Goal: Information Seeking & Learning: Check status

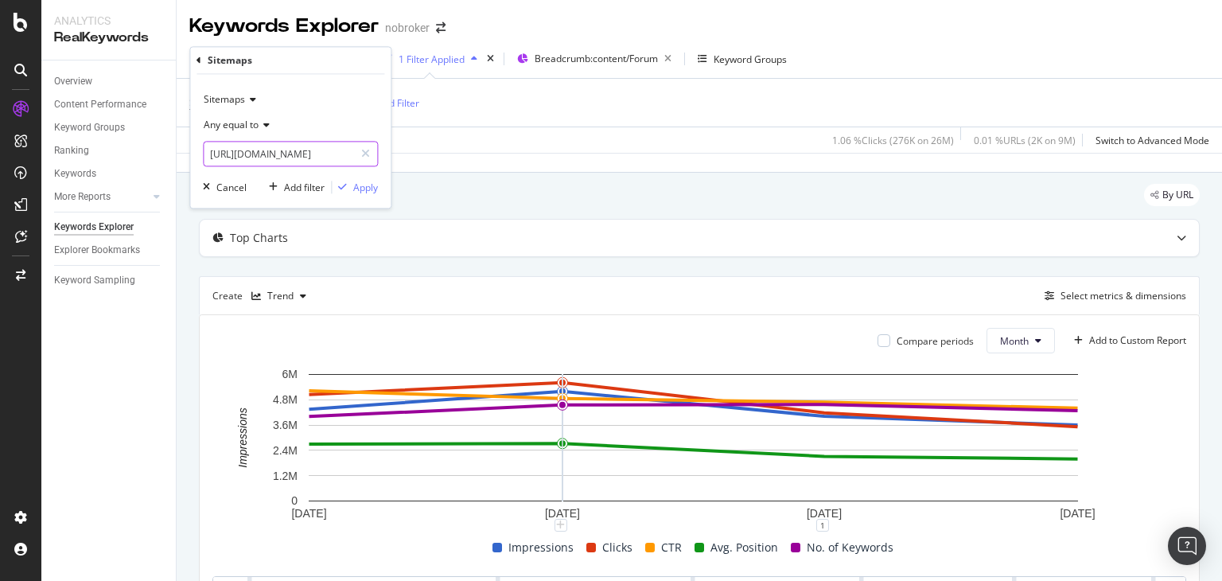
click at [301, 156] on input "[URL][DOMAIN_NAME]" at bounding box center [279, 154] width 150 height 25
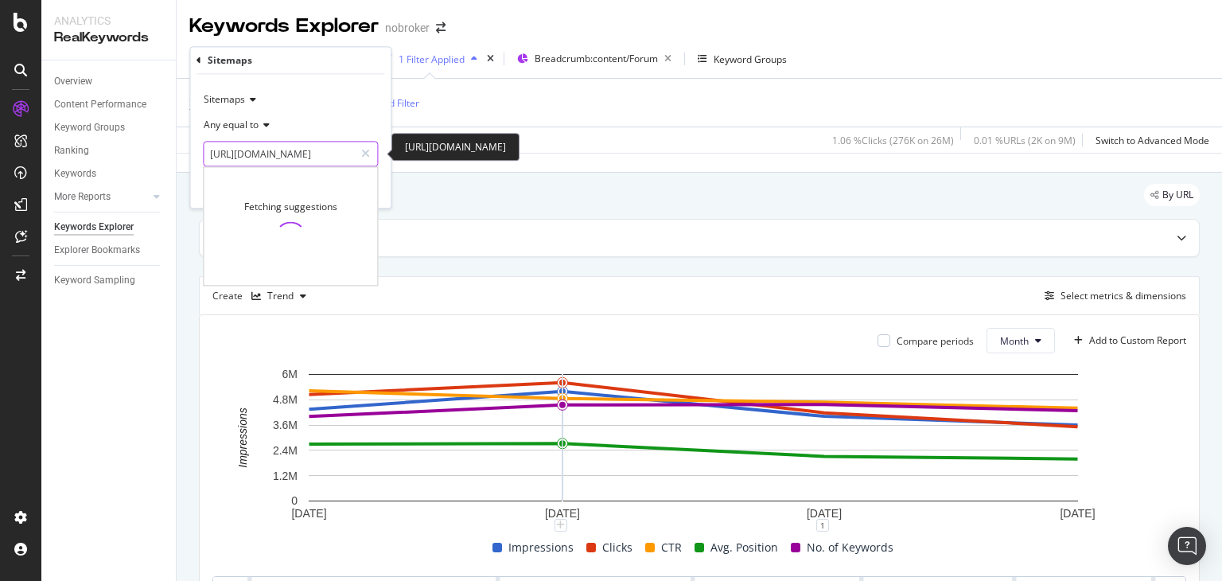
scroll to position [0, 111]
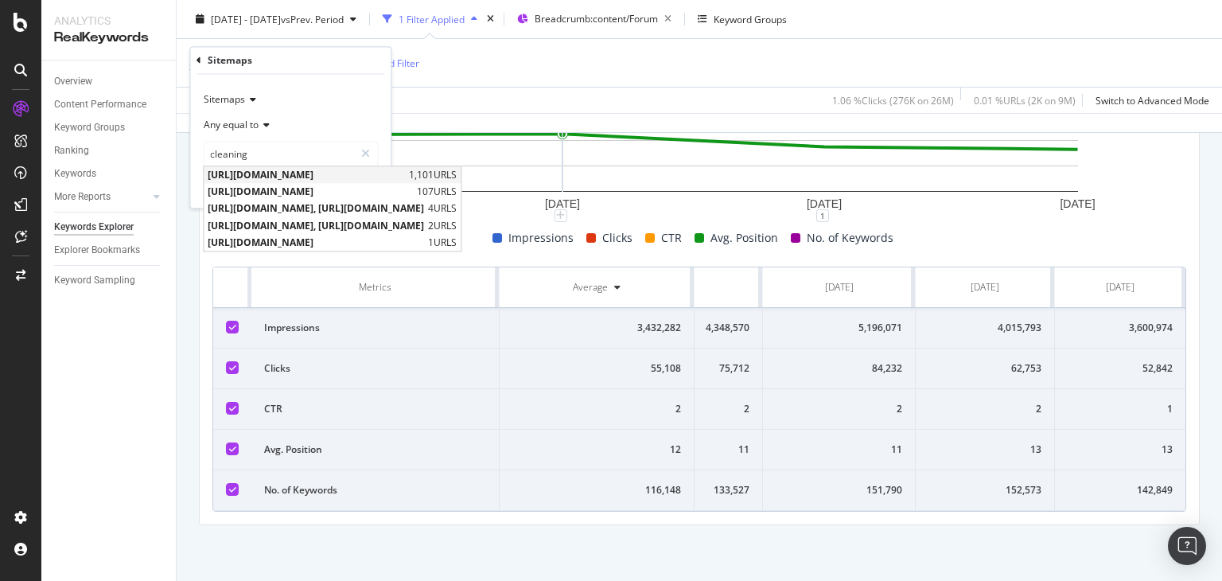
click at [344, 176] on span "[URL][DOMAIN_NAME]" at bounding box center [306, 176] width 197 height 14
type input "[URL][DOMAIN_NAME]"
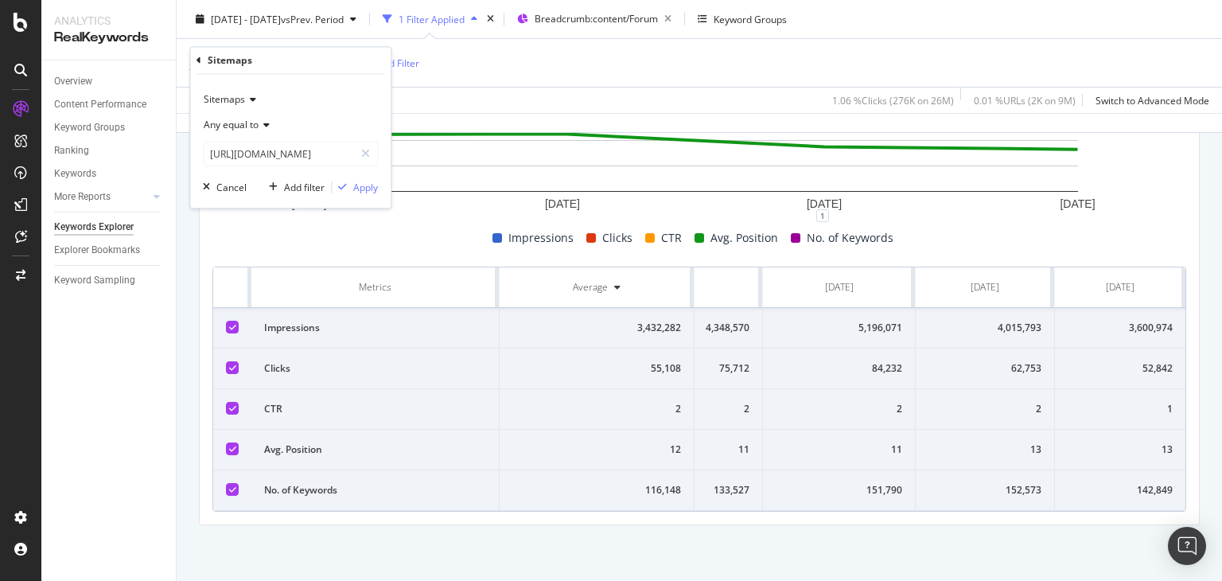
click at [431, 228] on div "Impressions Clicks CTR Avg. Position No. of Keywords" at bounding box center [693, 237] width 974 height 19
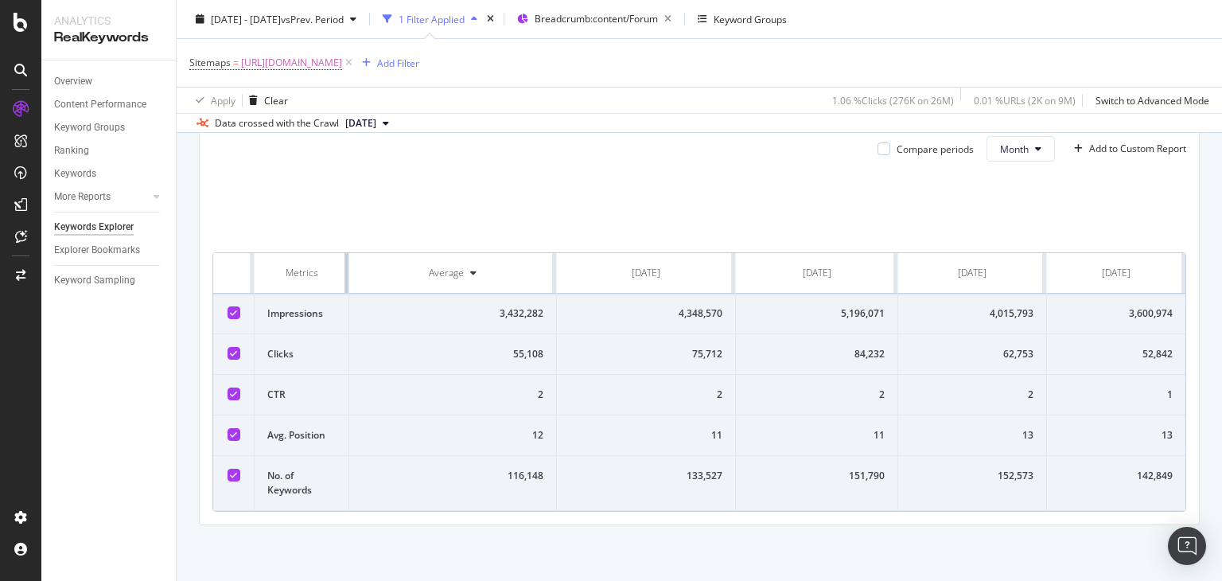
scroll to position [0, 0]
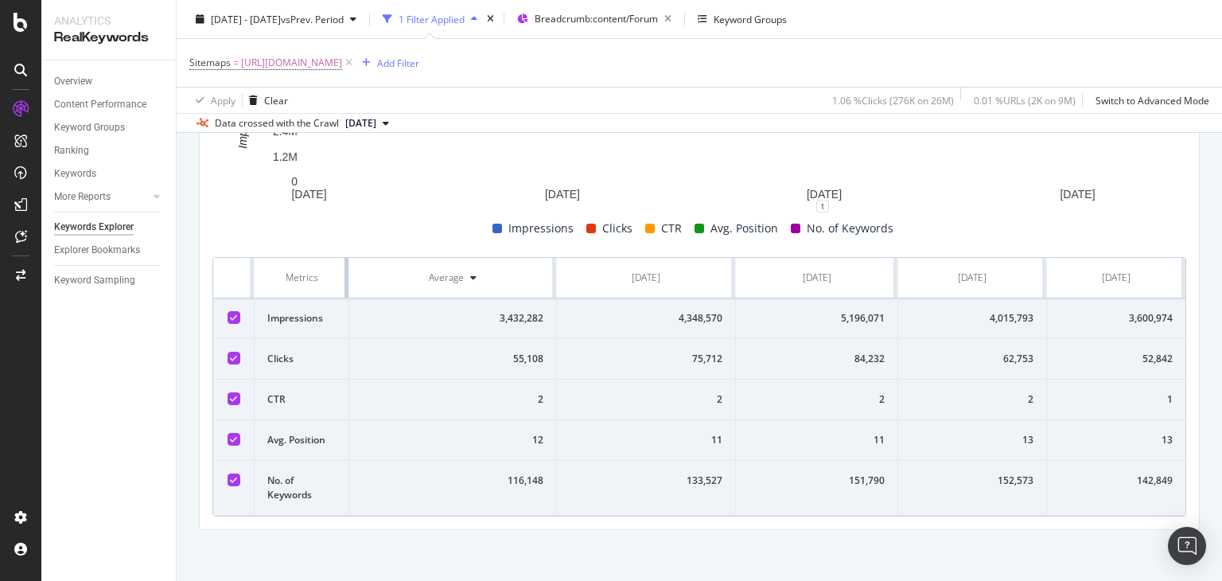
drag, startPoint x: 496, startPoint y: 268, endPoint x: 337, endPoint y: 282, distance: 159.6
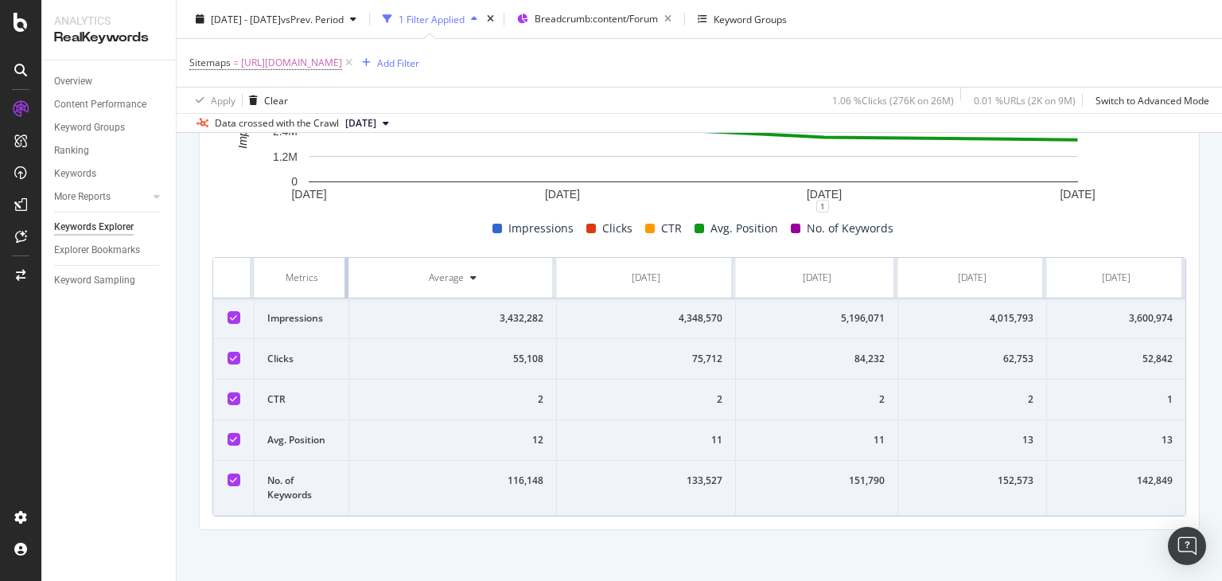
click at [337, 282] on th "Metrics" at bounding box center [302, 278] width 95 height 41
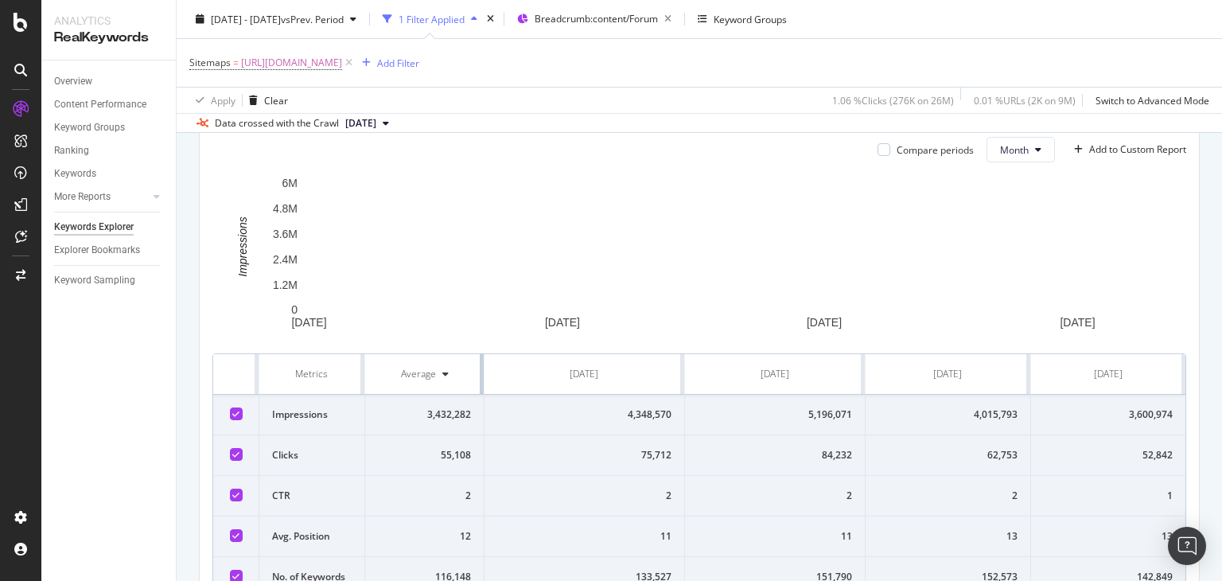
drag, startPoint x: 549, startPoint y: 273, endPoint x: 455, endPoint y: 277, distance: 93.9
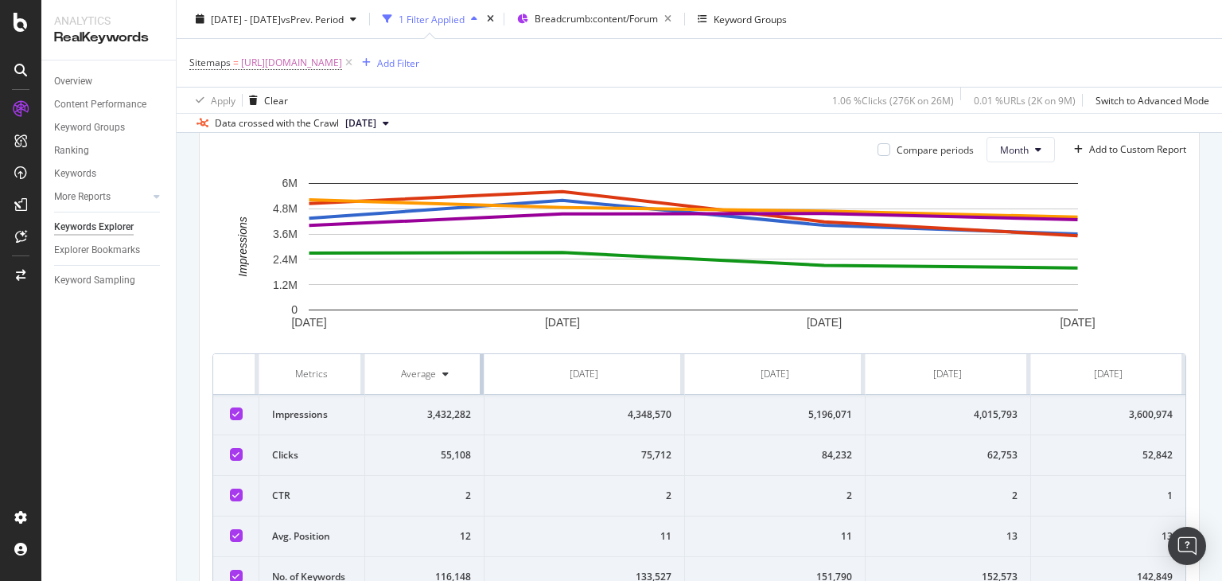
click at [455, 354] on th "Average" at bounding box center [425, 374] width 120 height 41
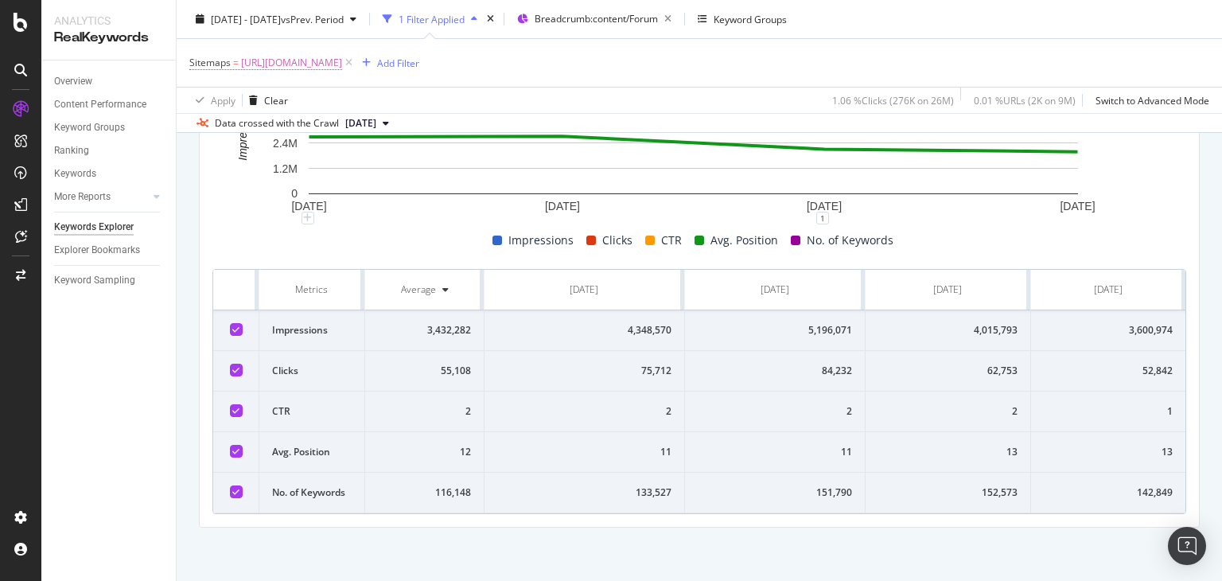
click at [342, 64] on span "[URL][DOMAIN_NAME]" at bounding box center [291, 63] width 101 height 22
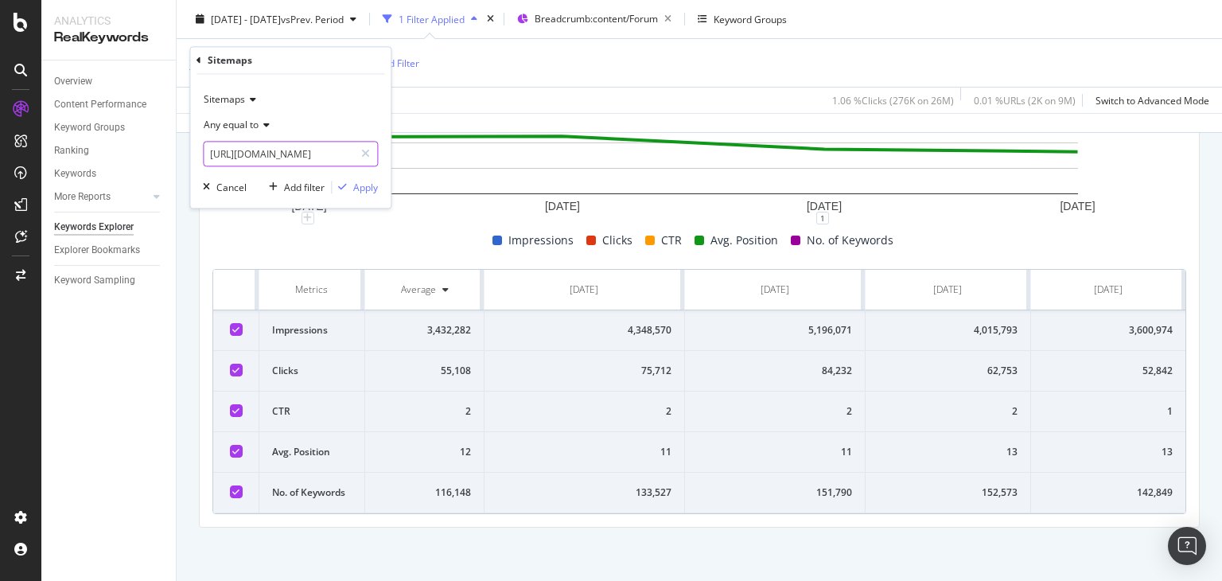
click at [249, 149] on input "[URL][DOMAIN_NAME]" at bounding box center [279, 154] width 150 height 25
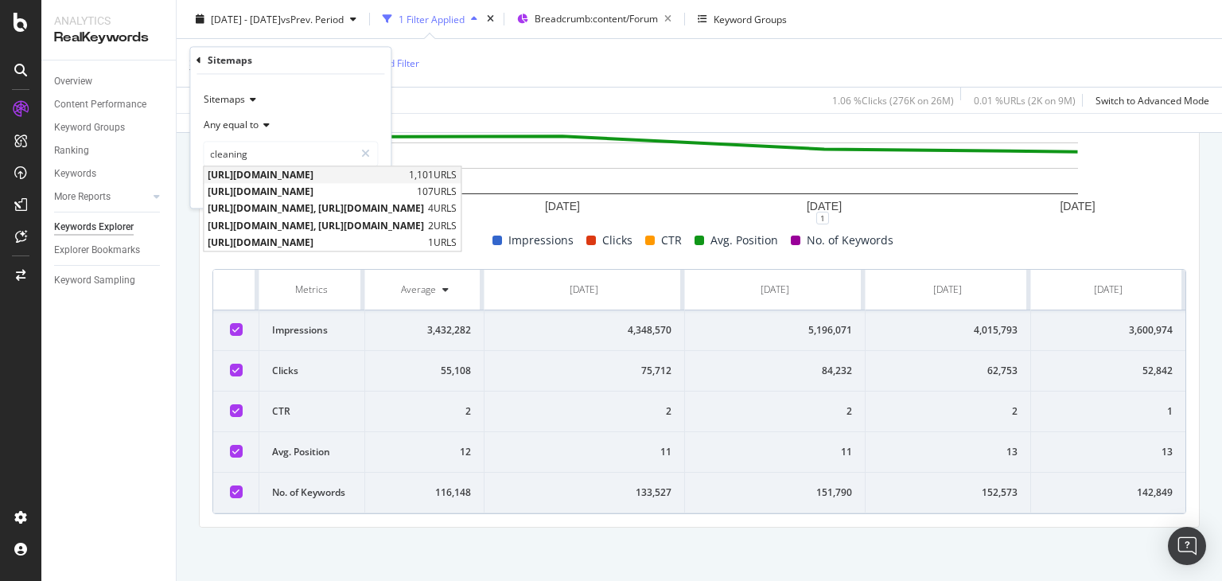
click at [284, 173] on span "[URL][DOMAIN_NAME]" at bounding box center [306, 176] width 197 height 14
type input "[URL][DOMAIN_NAME]"
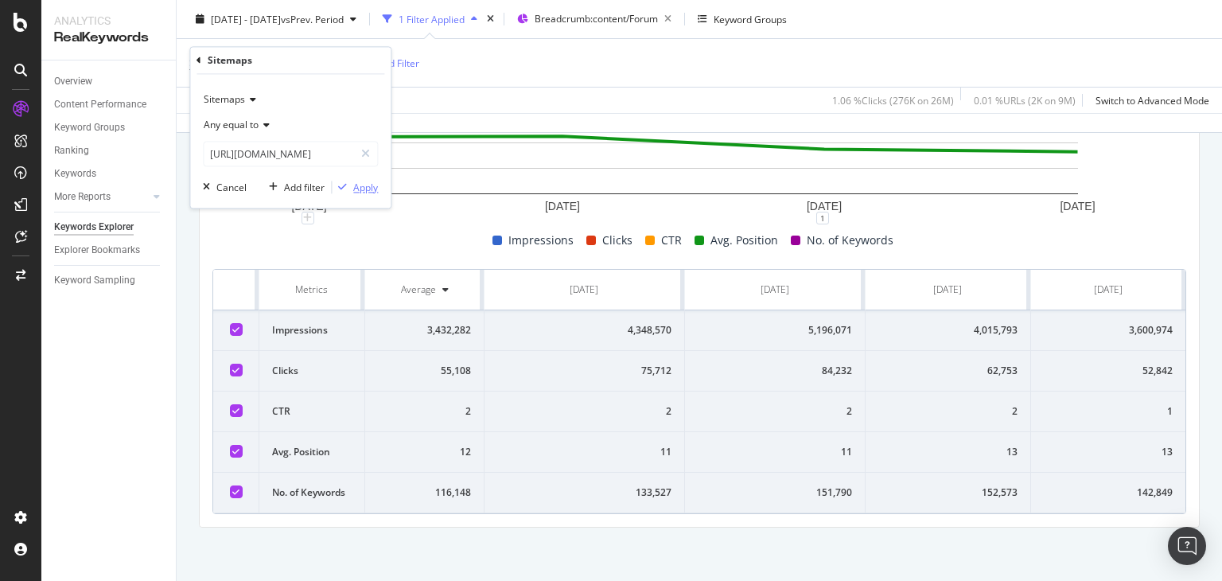
click at [368, 188] on div "Apply" at bounding box center [365, 188] width 25 height 14
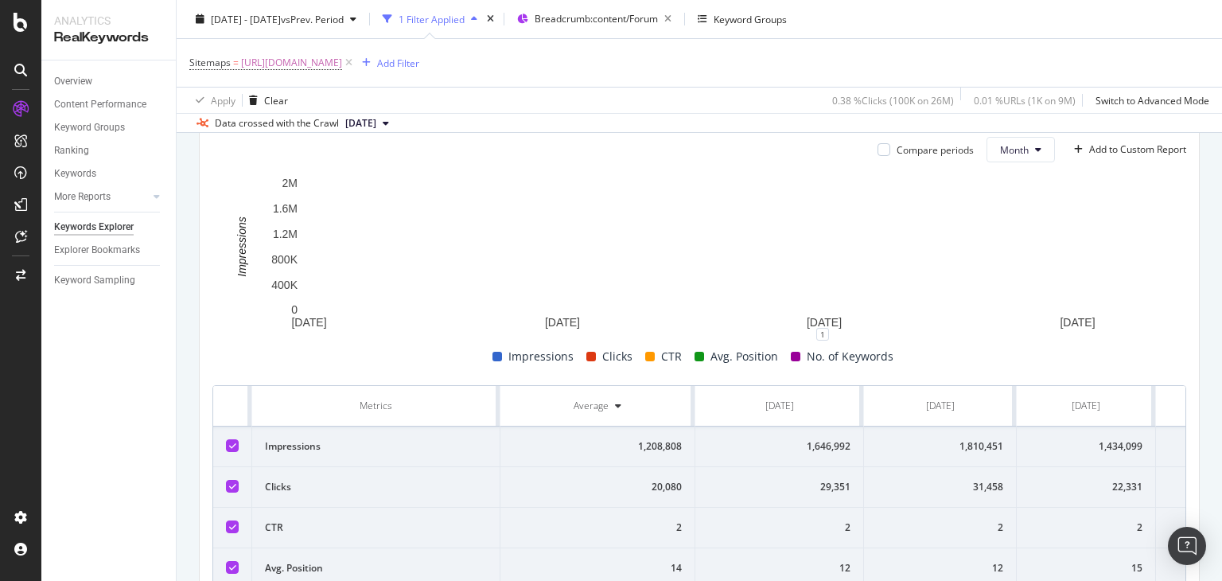
scroll to position [307, 0]
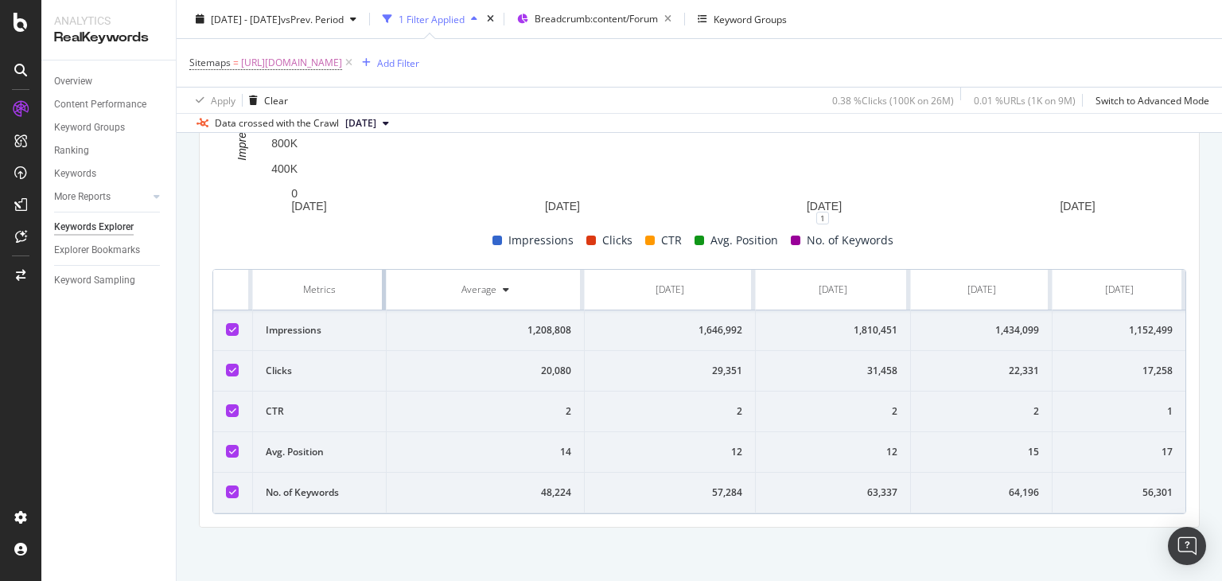
drag, startPoint x: 498, startPoint y: 287, endPoint x: 267, endPoint y: 310, distance: 231.8
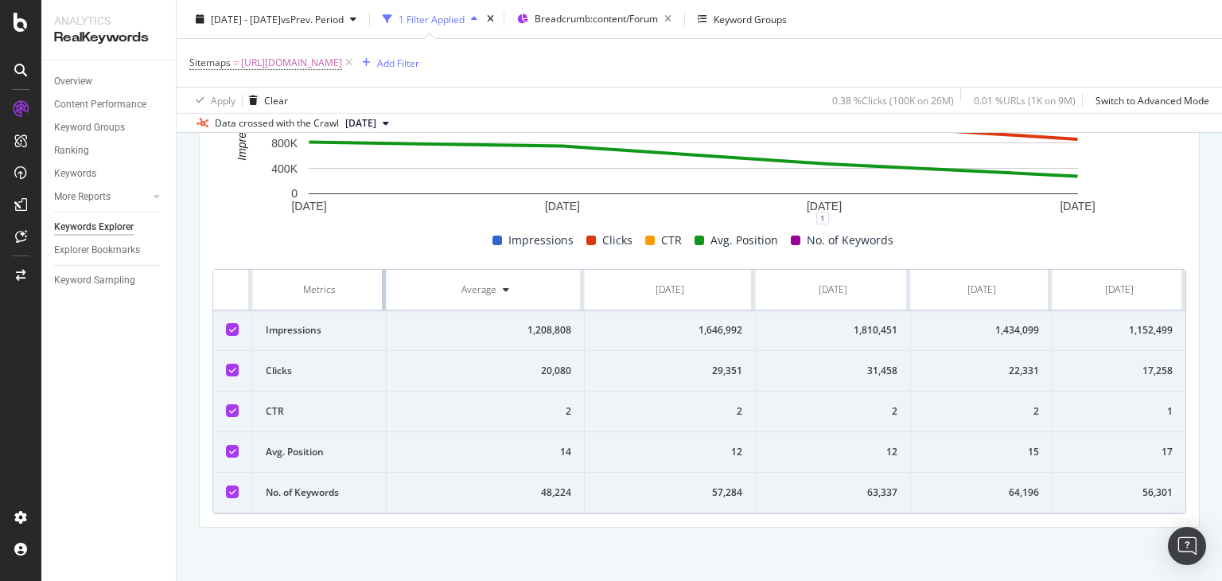
click at [267, 310] on table "Metrics Average [DATE] [DATE] [DATE] [DATE] Impressions 1,208,808 1,646,992 1,8…" at bounding box center [699, 391] width 972 height 243
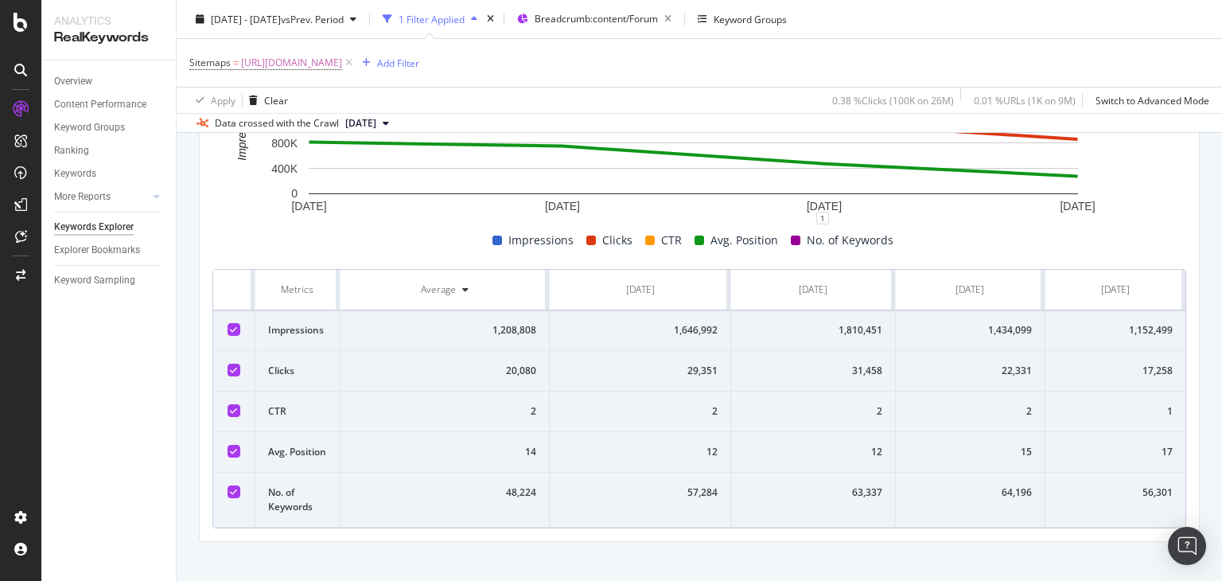
drag, startPoint x: 223, startPoint y: 292, endPoint x: 1221, endPoint y: 533, distance: 1026.8
click at [1221, 533] on div "Keywords Explorer nobroker [DATE] - [DATE] vs Prev. Period 1 Filter Applied Bre…" at bounding box center [699, 290] width 1045 height 581
copy thead
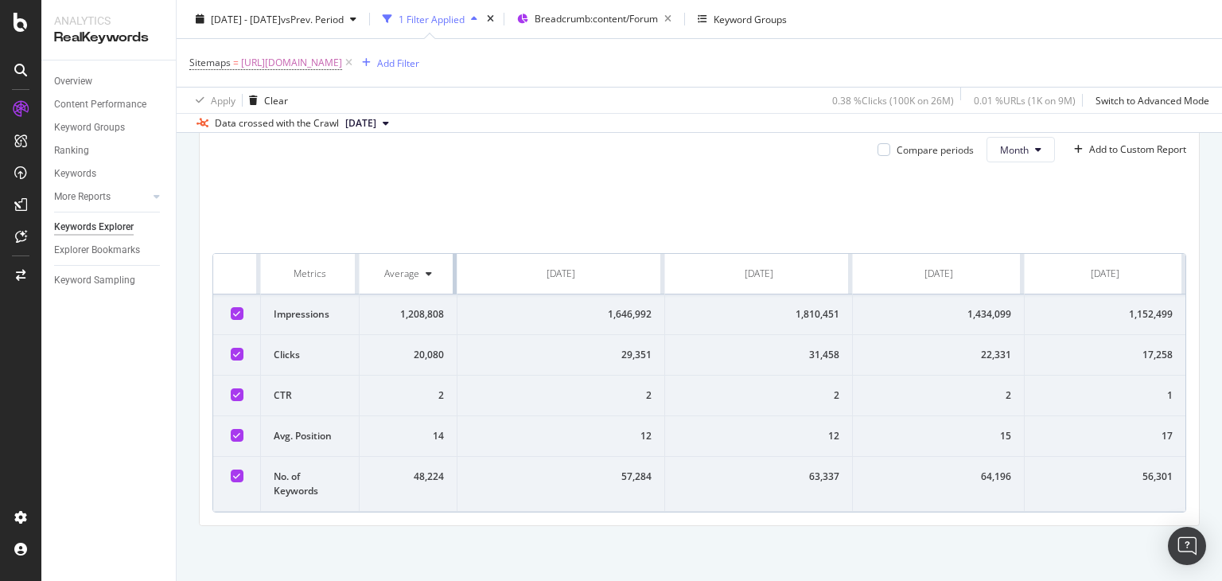
click at [297, 296] on td "Impressions" at bounding box center [310, 314] width 98 height 41
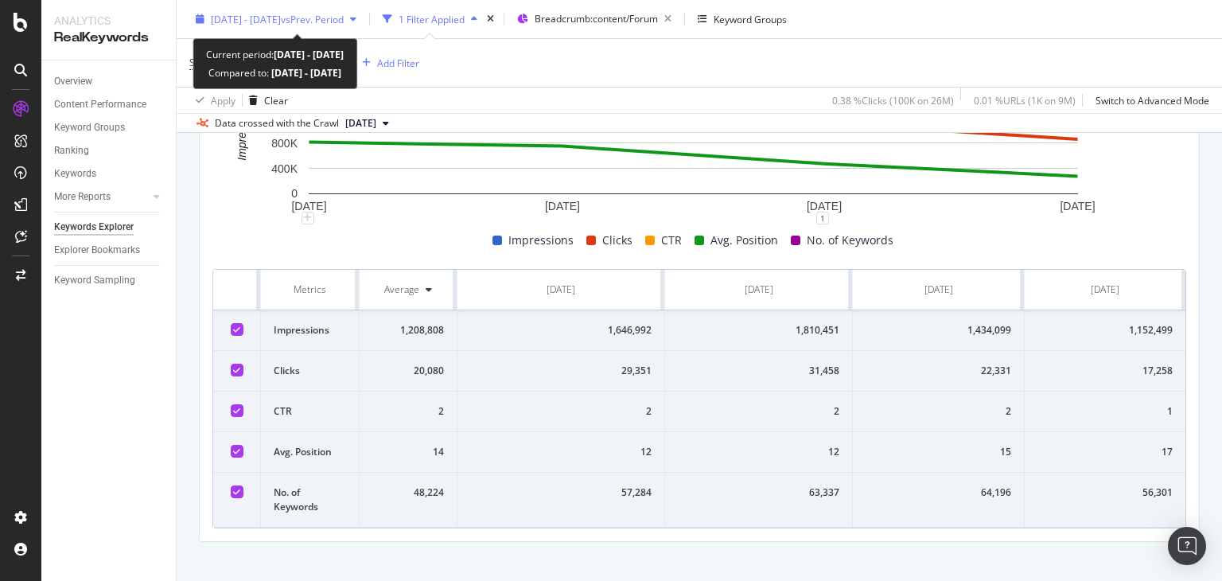
click at [281, 17] on span "[DATE] - [DATE]" at bounding box center [246, 19] width 70 height 14
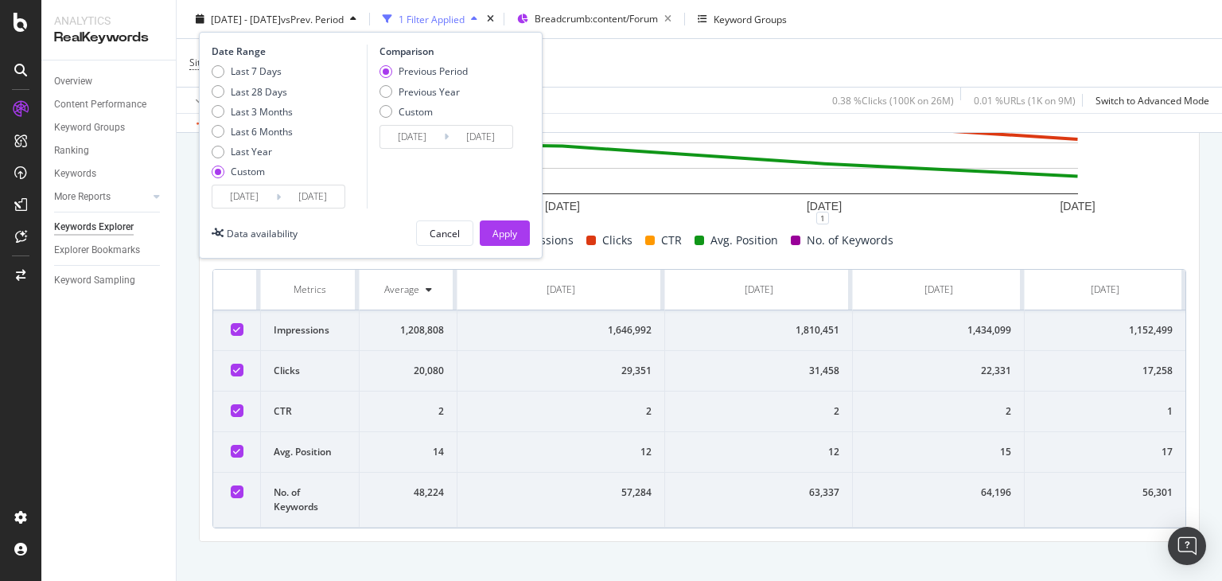
click at [295, 193] on input "[DATE]" at bounding box center [313, 196] width 64 height 22
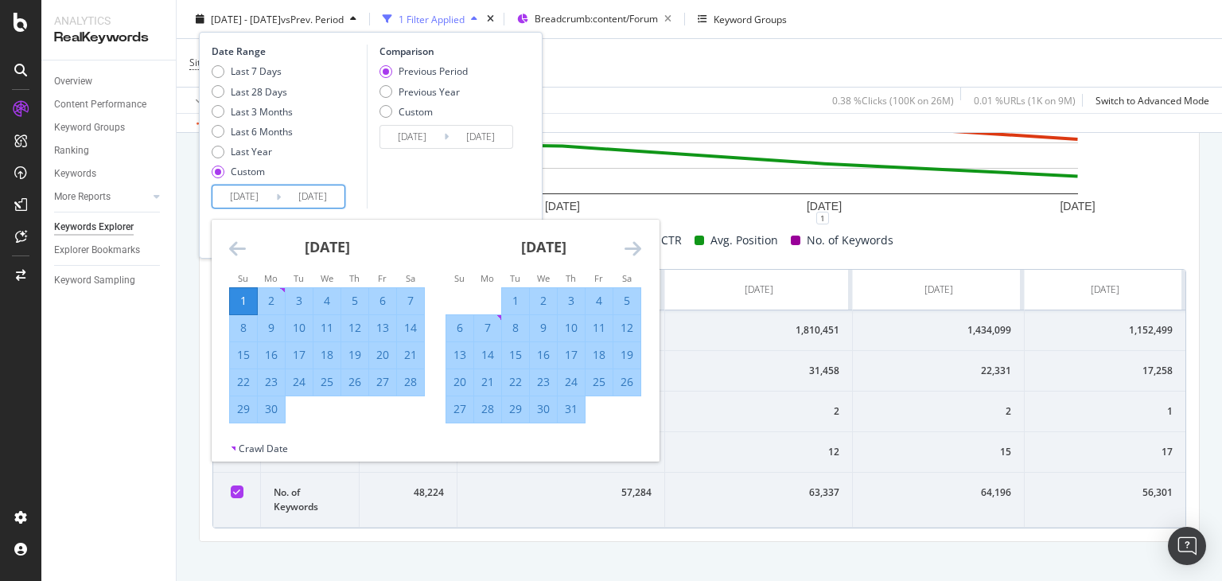
click at [627, 244] on icon "Move forward to switch to the next month." at bounding box center [632, 248] width 17 height 19
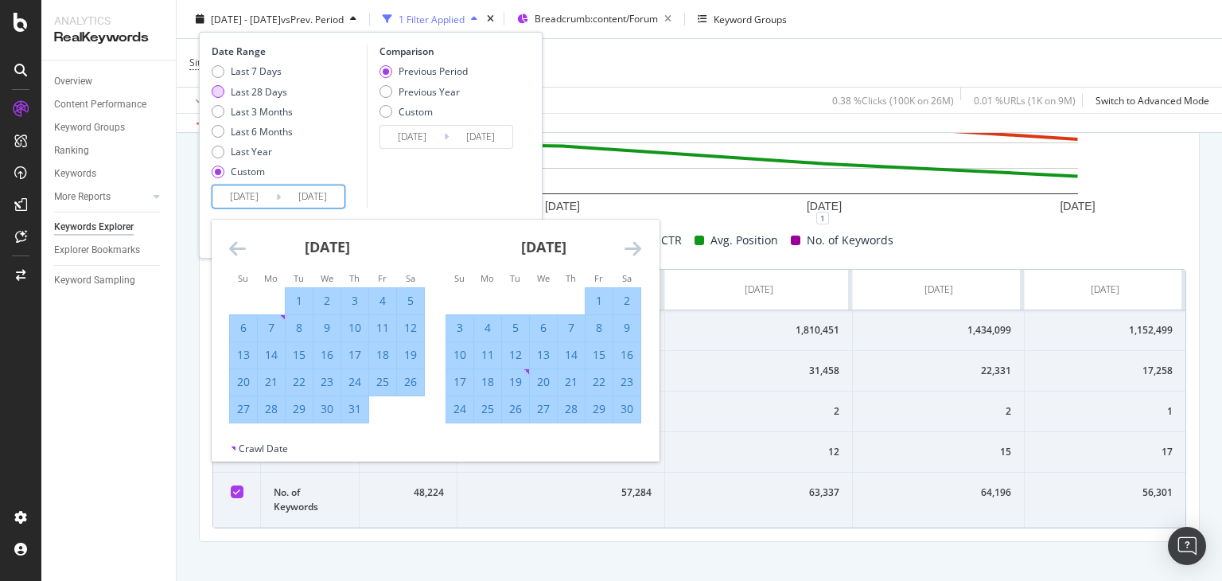
click at [250, 91] on div "Last 28 Days" at bounding box center [259, 91] width 56 height 14
type input "[DATE]"
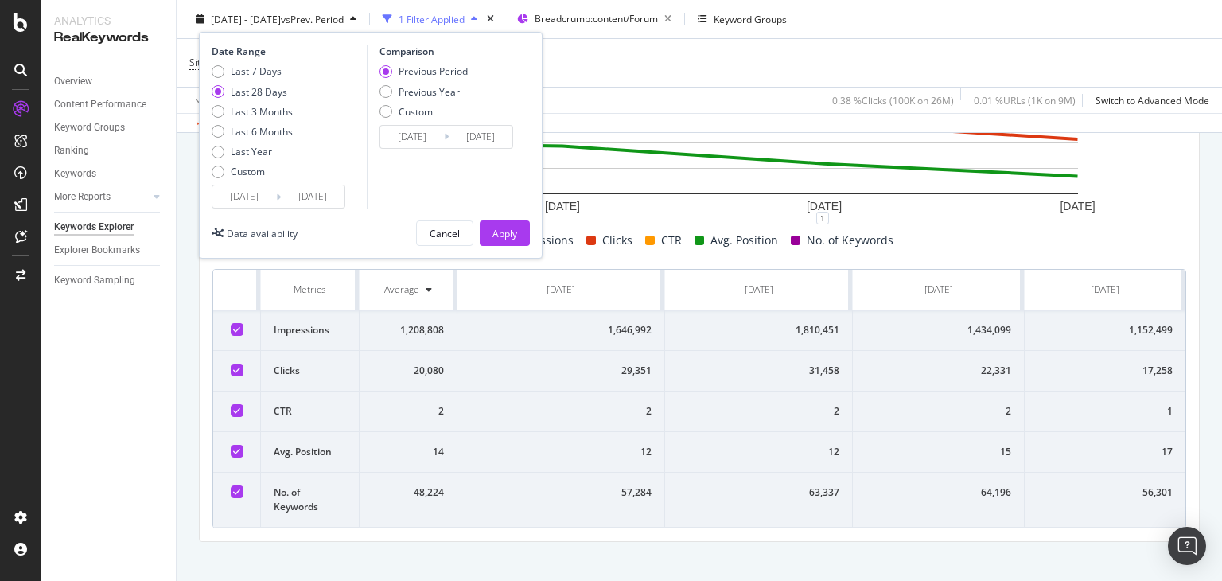
click at [312, 199] on input "[DATE]" at bounding box center [313, 196] width 64 height 22
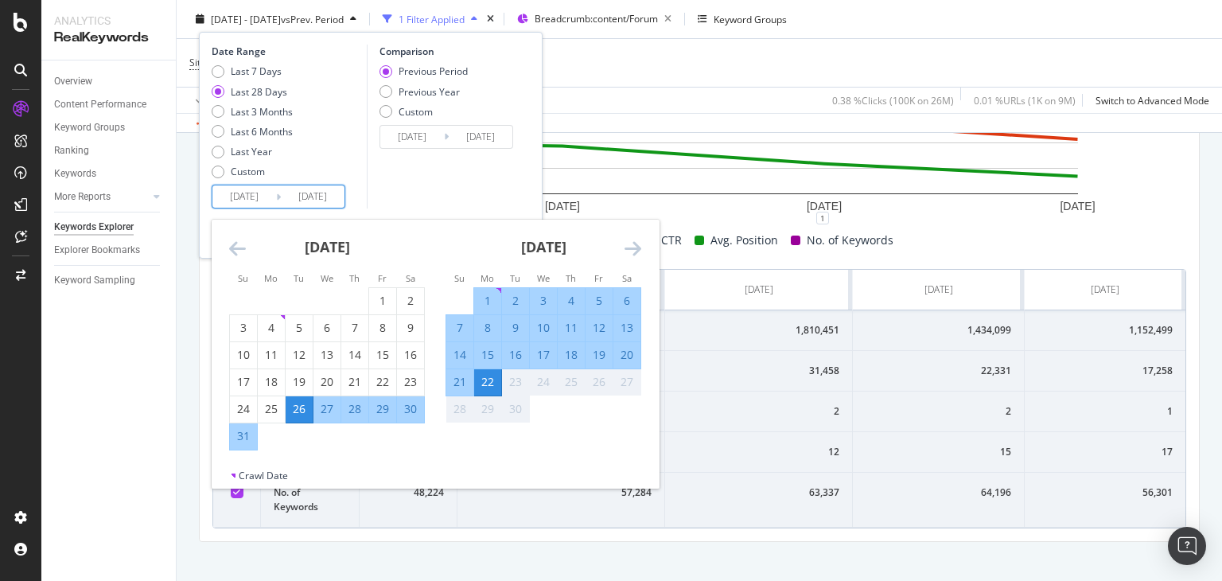
click at [246, 201] on input "[DATE]" at bounding box center [244, 196] width 64 height 22
click at [484, 300] on div "1" at bounding box center [487, 301] width 27 height 16
type input "[DATE]"
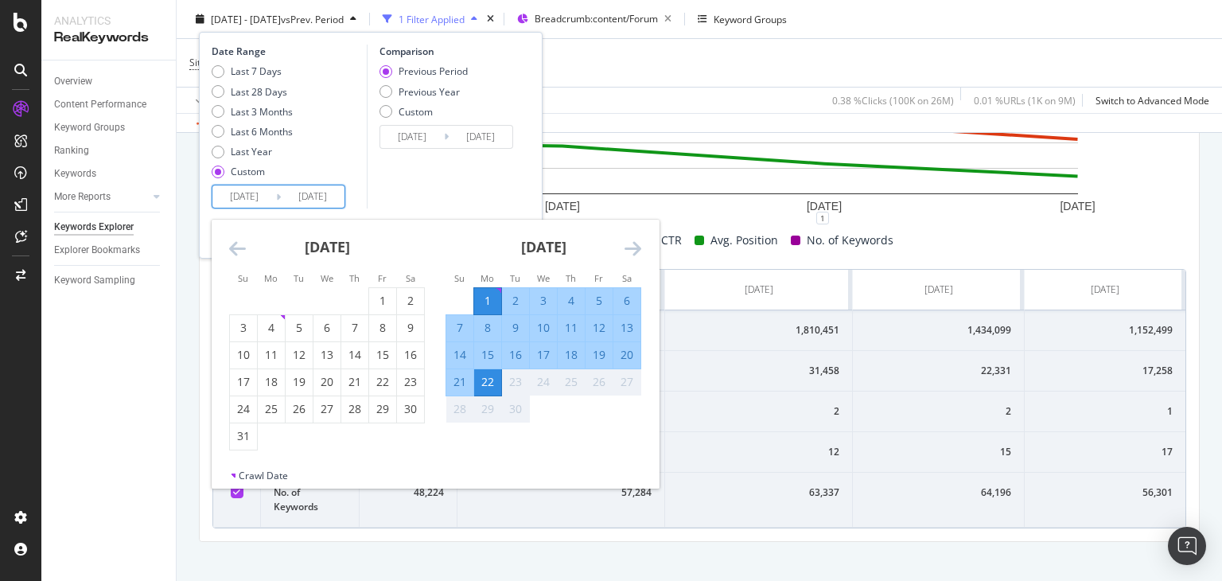
click at [305, 190] on input "[DATE]" at bounding box center [313, 196] width 64 height 22
click at [405, 195] on div "Comparison Previous Period Previous Year Custom [DATE] Navigate forward to inte…" at bounding box center [442, 127] width 151 height 164
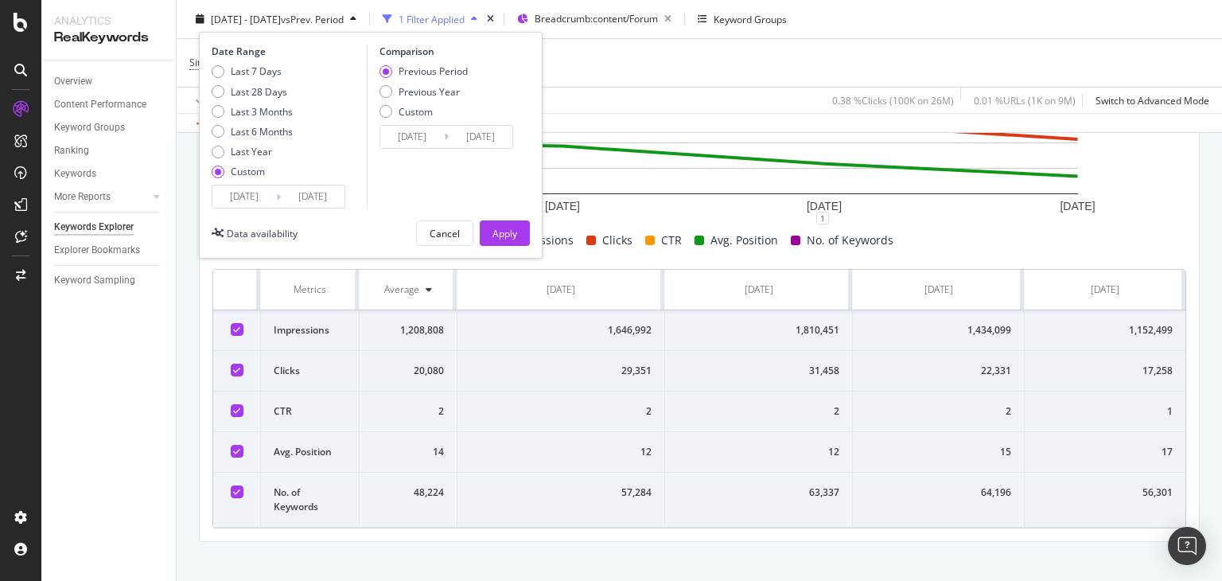
click at [327, 199] on input "[DATE]" at bounding box center [313, 196] width 64 height 22
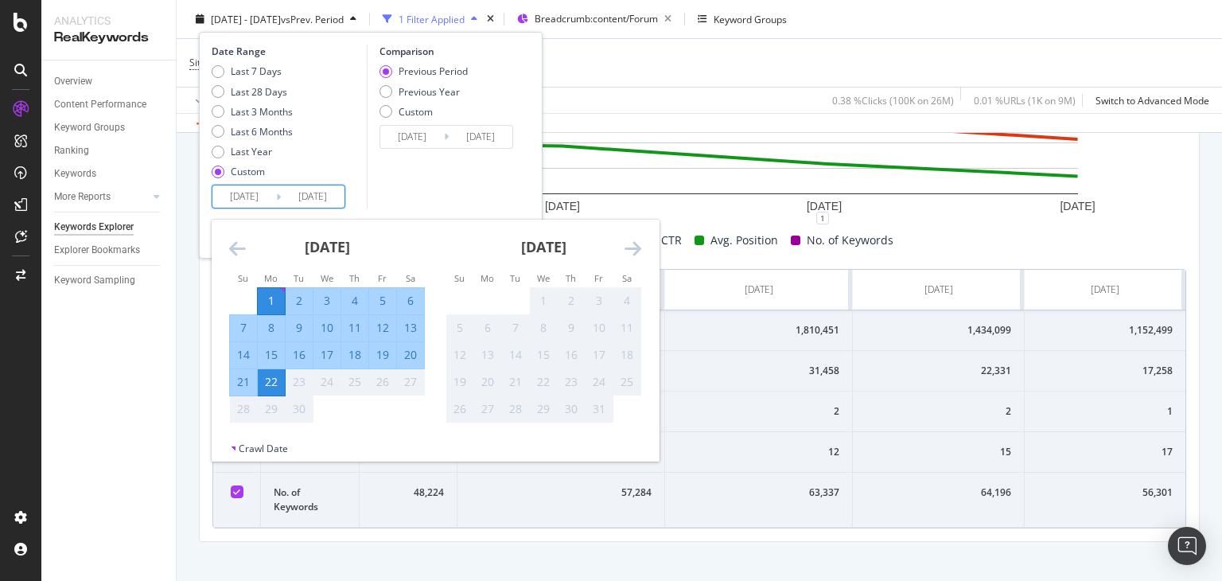
click at [437, 189] on div "Comparison Previous Period Previous Year Custom [DATE] Navigate forward to inte…" at bounding box center [442, 127] width 151 height 164
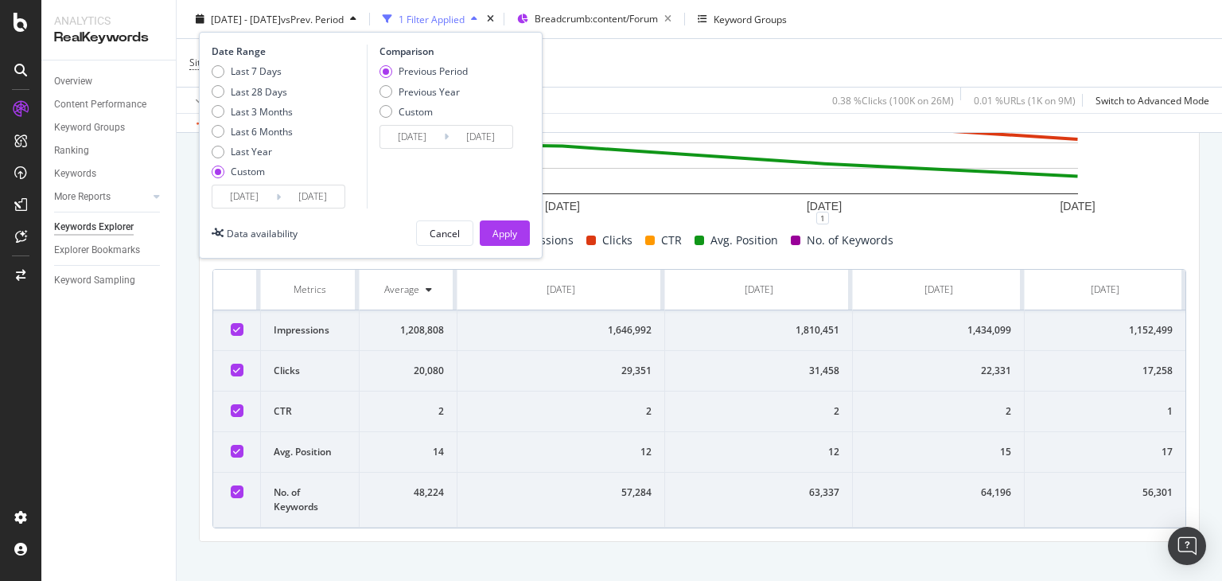
click at [395, 193] on div "Comparison Previous Period Previous Year Custom [DATE] Navigate forward to inte…" at bounding box center [442, 127] width 151 height 164
click at [296, 204] on input "[DATE]" at bounding box center [313, 196] width 64 height 22
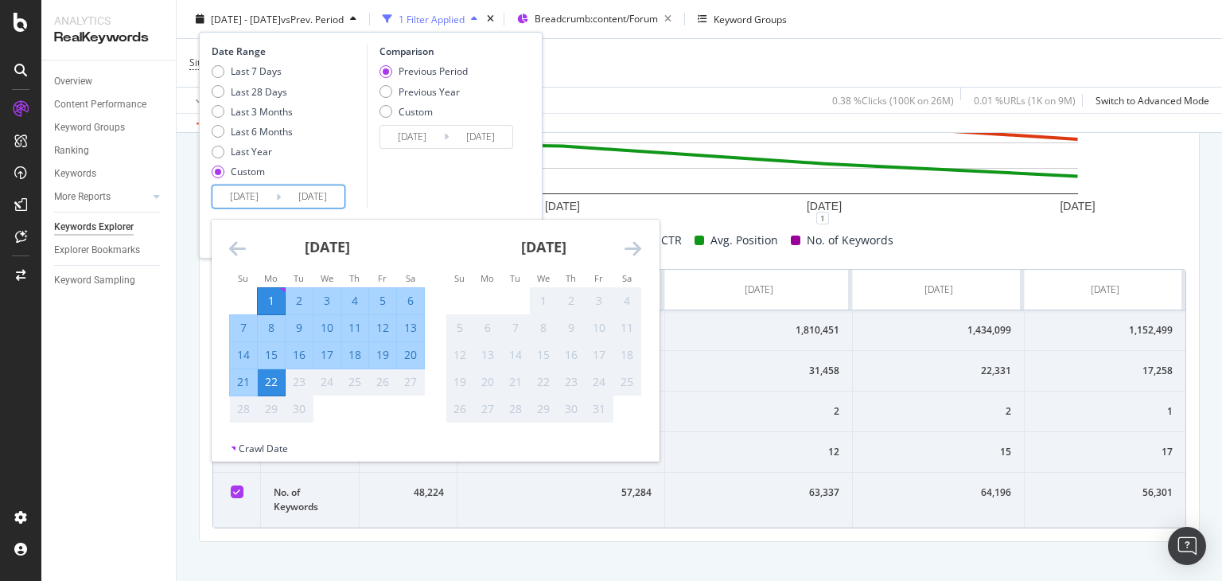
click at [484, 195] on div "Comparison Previous Period Previous Year Custom [DATE] Navigate forward to inte…" at bounding box center [442, 127] width 151 height 164
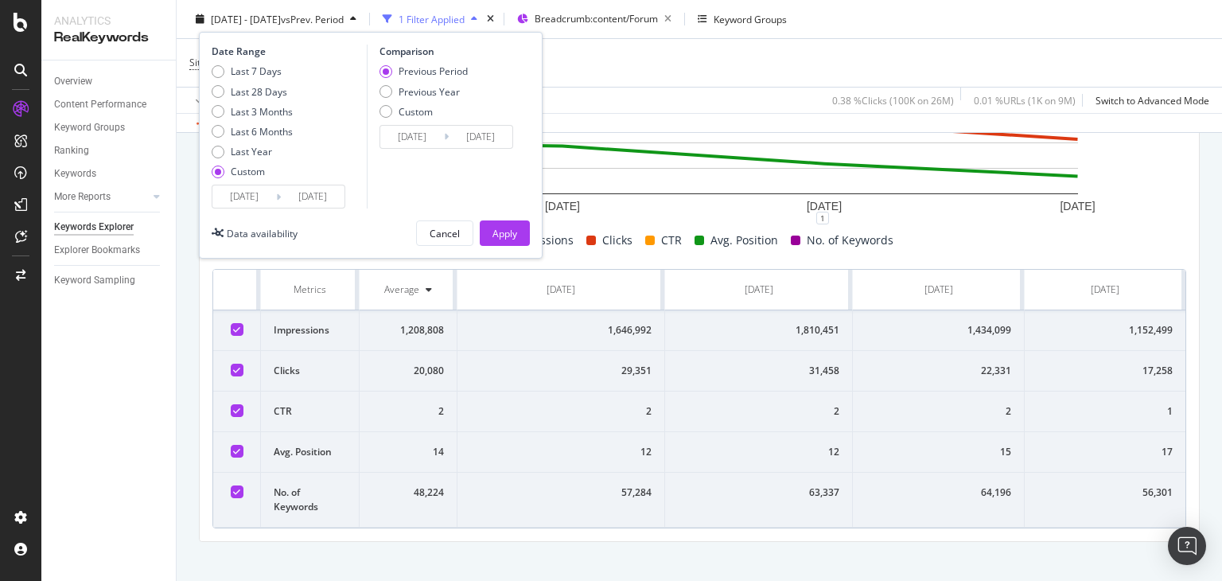
click at [313, 195] on input "[DATE]" at bounding box center [313, 196] width 64 height 22
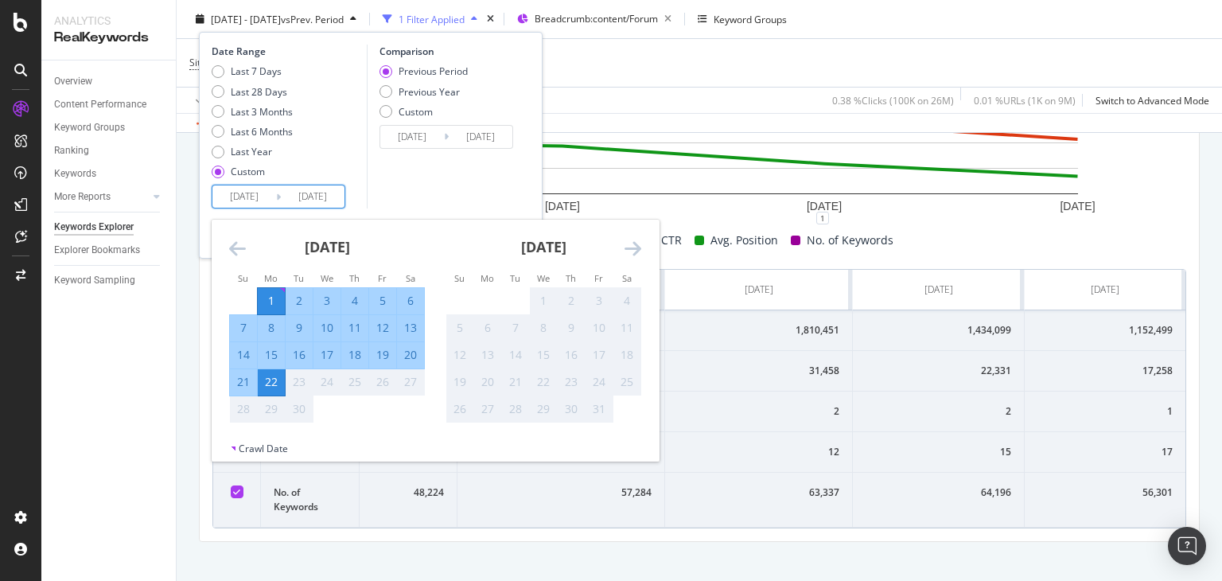
click at [470, 181] on div "Comparison Previous Period Previous Year Custom [DATE] Navigate forward to inte…" at bounding box center [442, 127] width 151 height 164
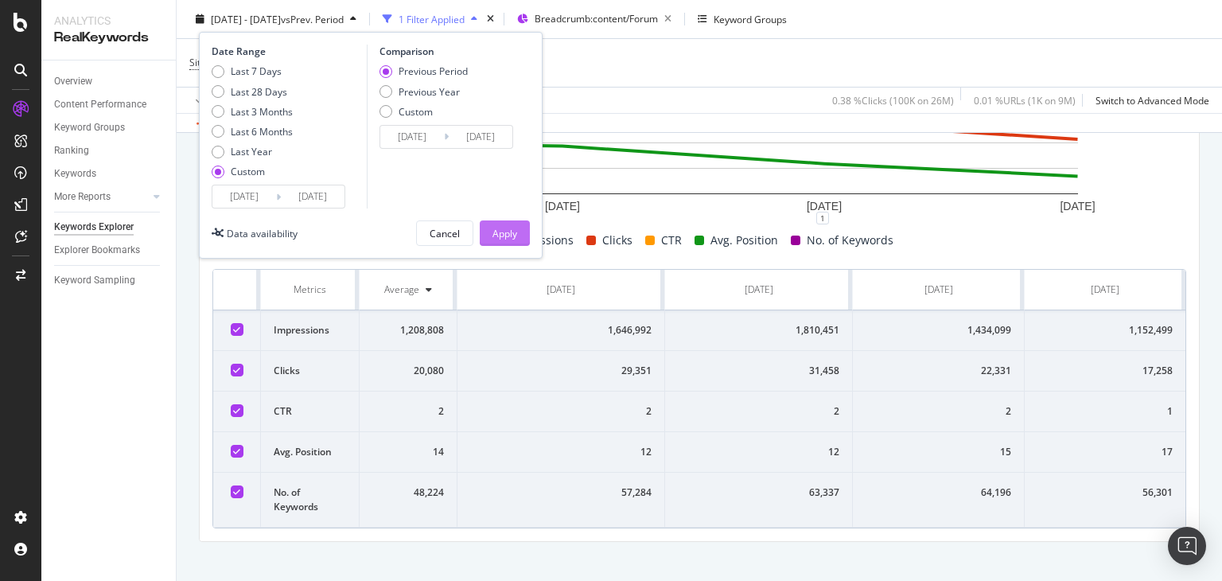
click at [509, 235] on div "Apply" at bounding box center [504, 233] width 25 height 14
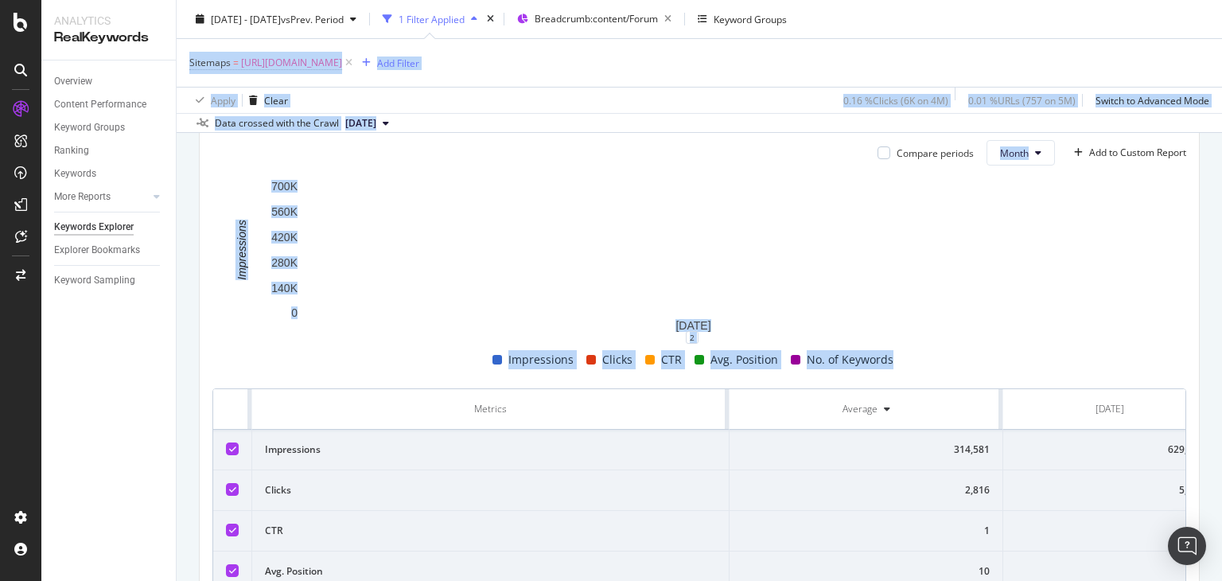
scroll to position [319, 0]
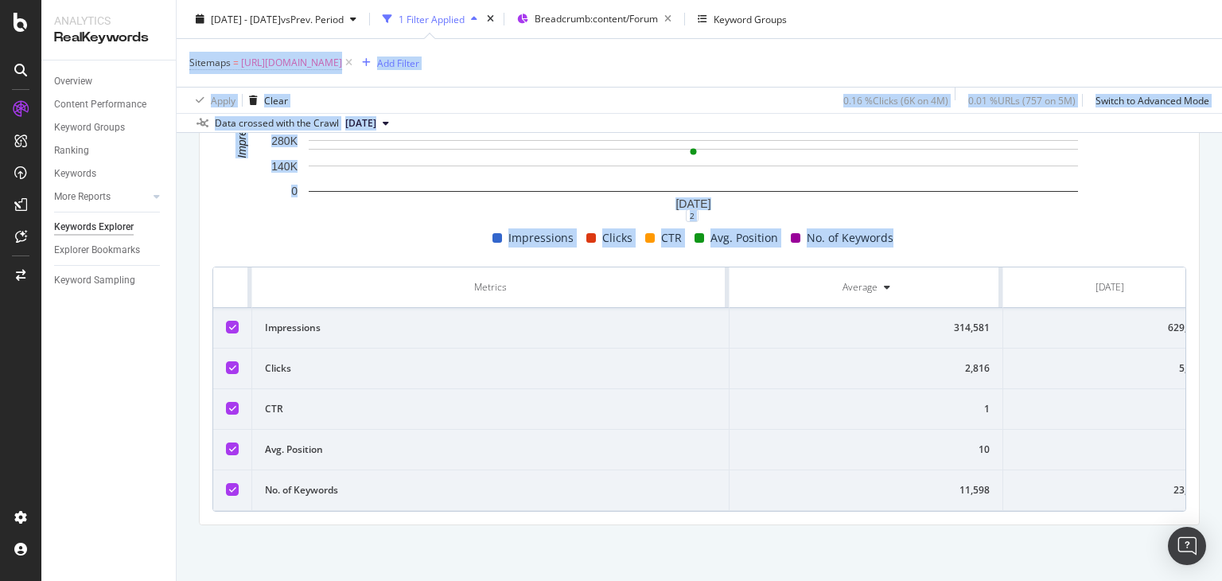
drag, startPoint x: 1221, startPoint y: 76, endPoint x: 1221, endPoint y: 303, distance: 226.7
click at [1221, 303] on div "Keywords Explorer nobroker [DATE] - [DATE] vs Prev. Period 1 Filter Applied Bre…" at bounding box center [699, 290] width 1045 height 581
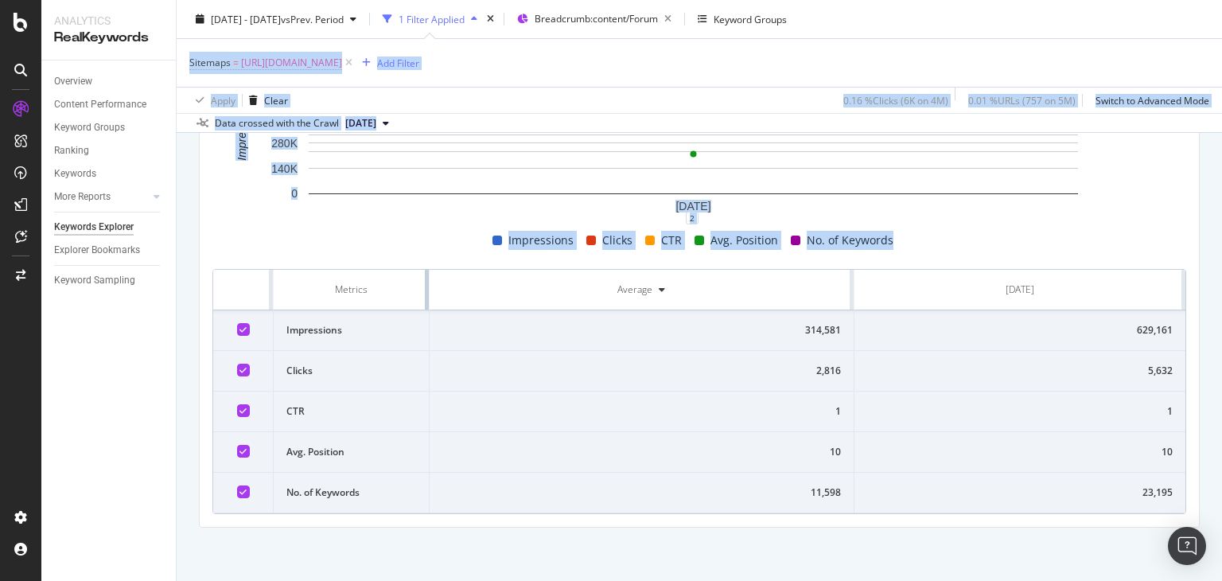
click at [348, 319] on td "Impressions" at bounding box center [352, 330] width 156 height 41
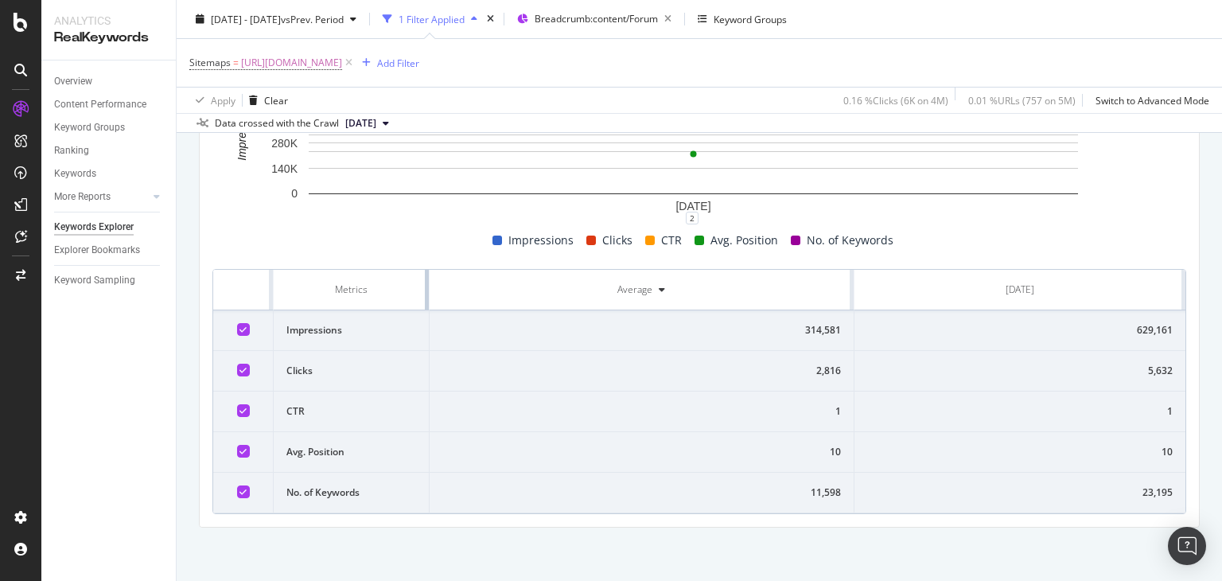
scroll to position [307, 0]
drag, startPoint x: 204, startPoint y: 290, endPoint x: 449, endPoint y: 339, distance: 249.9
click at [449, 339] on div "Compare periods Month Add to Custom Report [DATE] 0 140K 280K 420K 560K 700K Im…" at bounding box center [699, 267] width 999 height 519
click at [271, 231] on div "Impressions Clicks CTR Avg. Position No. of Keywords" at bounding box center [693, 240] width 974 height 19
drag, startPoint x: 229, startPoint y: 287, endPoint x: 1210, endPoint y: 526, distance: 1009.3
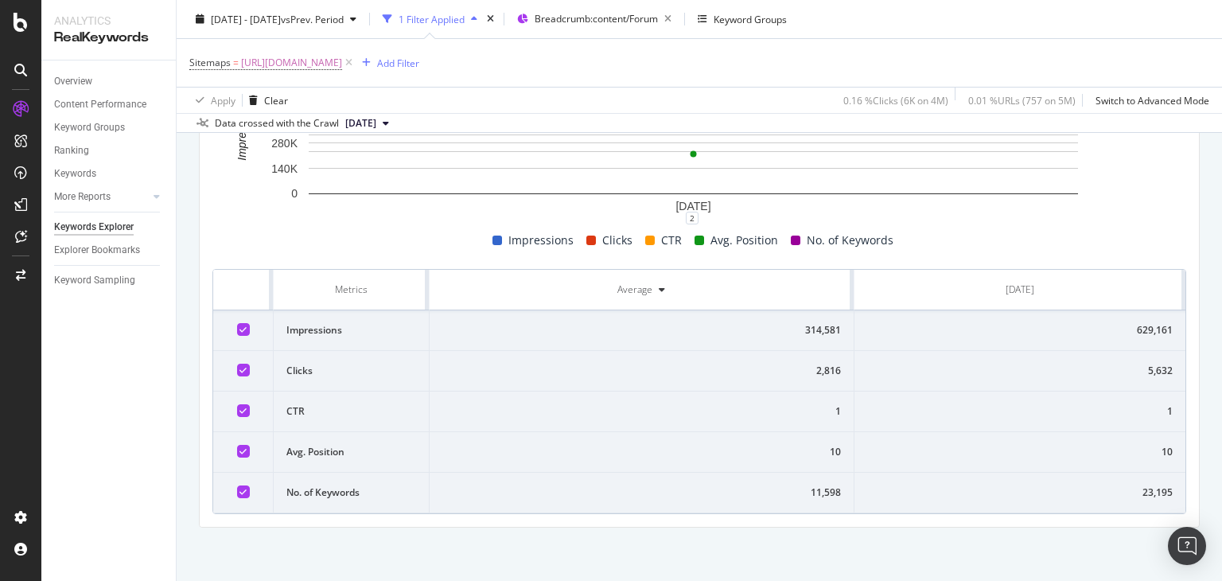
click at [1210, 526] on div "Keywords Explorer nobroker [DATE] - [DATE] vs Prev. Period 1 Filter Applied Bre…" at bounding box center [699, 290] width 1045 height 581
copy thead
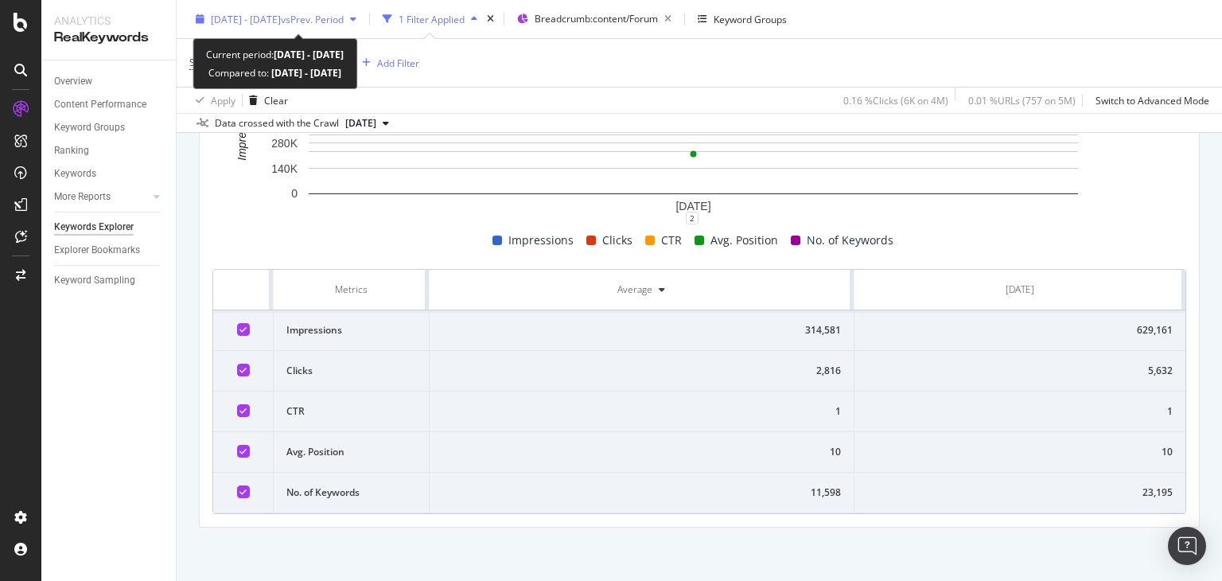
click at [325, 25] on span "vs Prev. Period" at bounding box center [312, 19] width 63 height 14
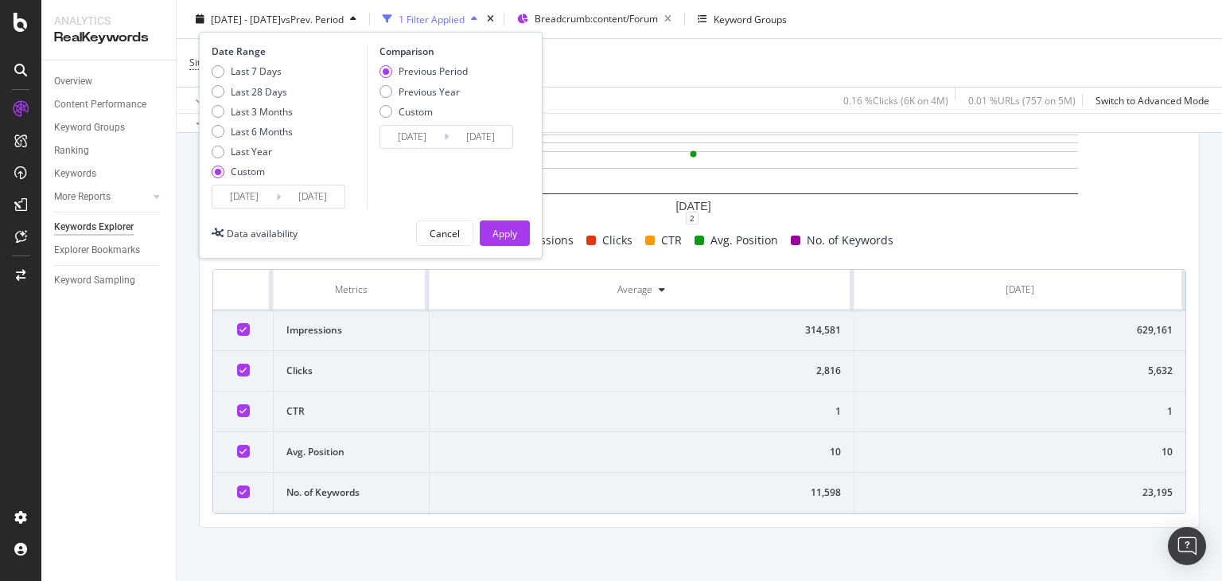
click at [301, 196] on input "[DATE]" at bounding box center [313, 196] width 64 height 22
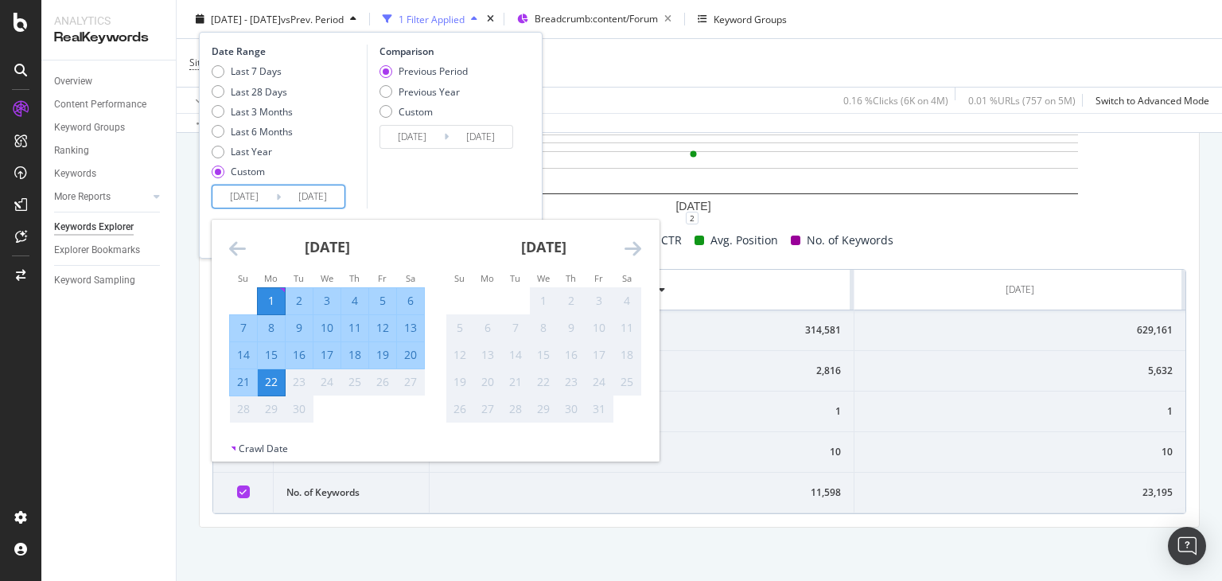
click at [654, 62] on div "Sitemaps = [URL][DOMAIN_NAME] Add Filter" at bounding box center [699, 63] width 1020 height 48
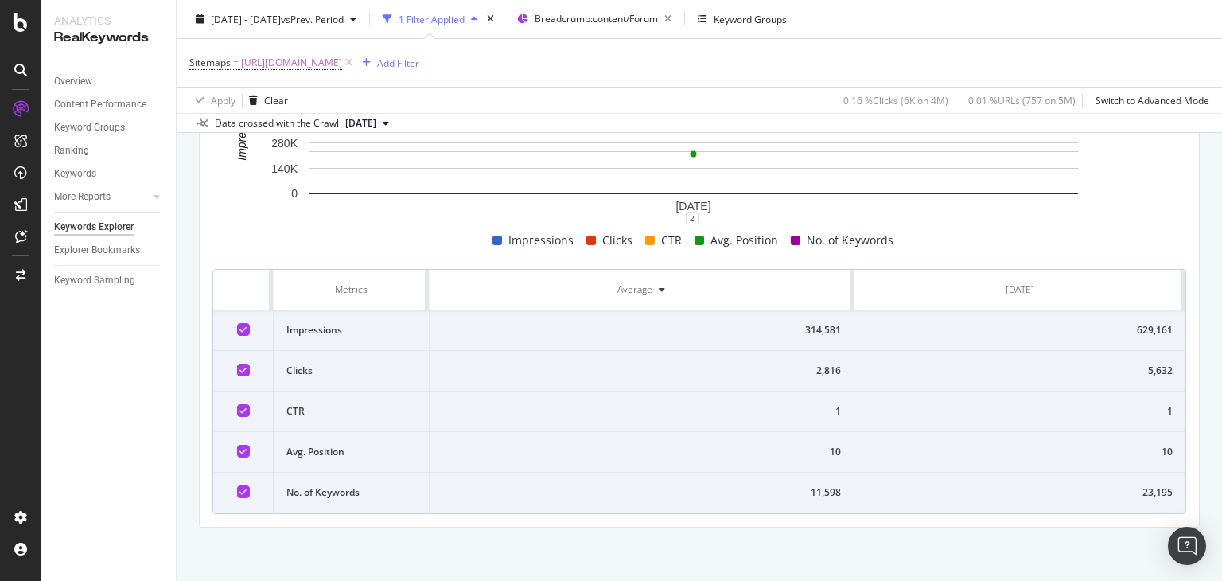
click at [420, 291] on th "Metrics" at bounding box center [352, 290] width 156 height 41
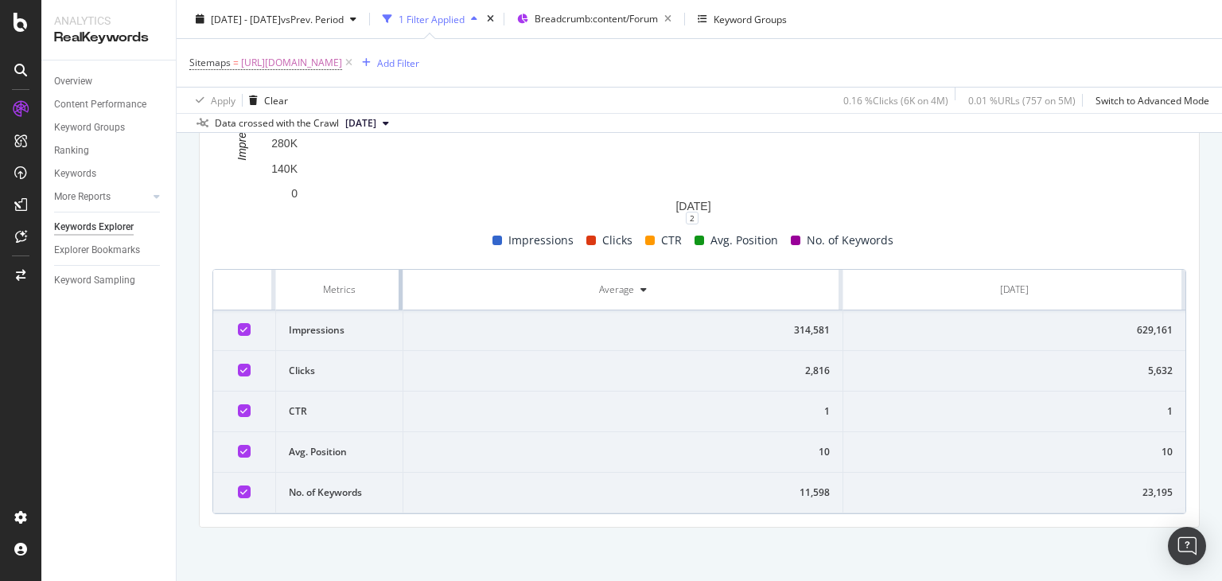
drag, startPoint x: 424, startPoint y: 287, endPoint x: 332, endPoint y: 284, distance: 92.3
click at [332, 284] on th "Metrics" at bounding box center [340, 290] width 128 height 41
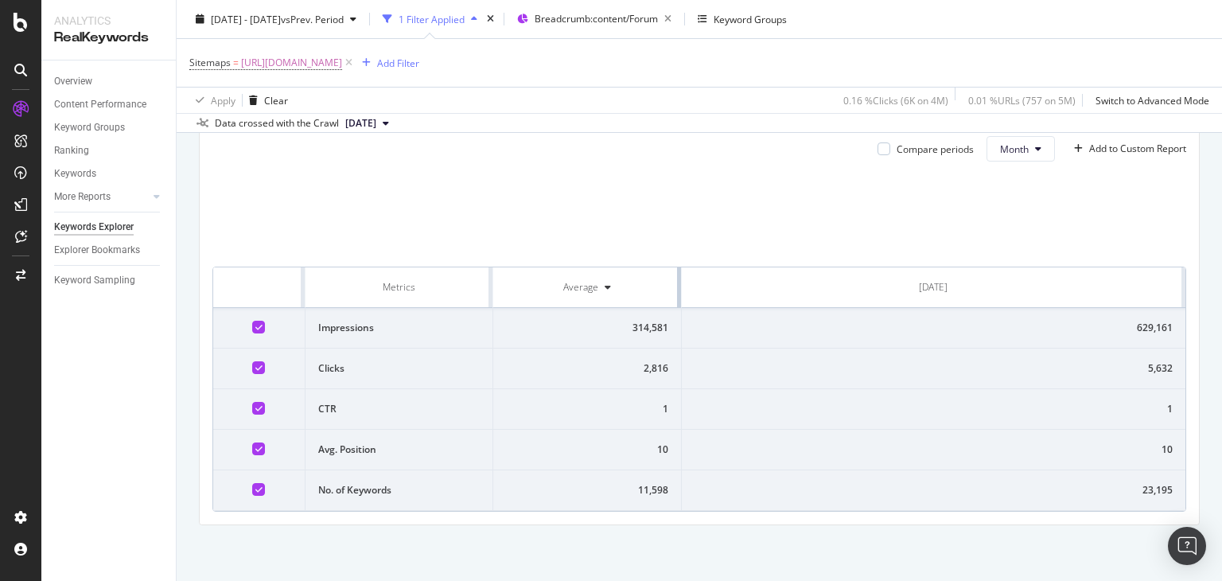
drag, startPoint x: 830, startPoint y: 284, endPoint x: 565, endPoint y: 309, distance: 266.1
click at [565, 309] on table "Metrics Average [DATE] Impressions 314,581 629,161 Clicks 2,816 5,632 CTR 1 1 A…" at bounding box center [699, 388] width 972 height 243
